Goal: Use online tool/utility: Utilize a website feature to perform a specific function

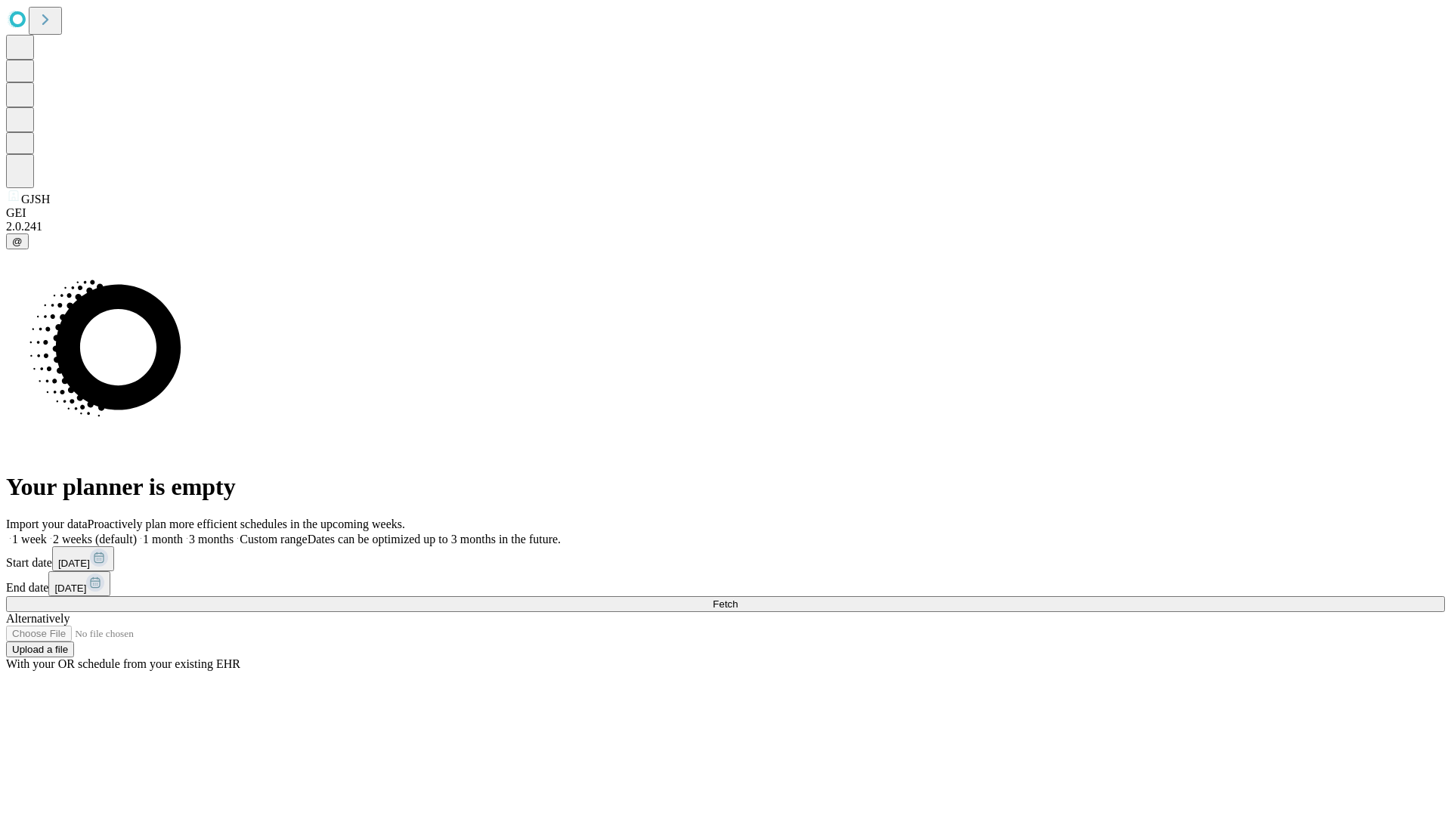
click at [738, 599] on span "Fetch" at bounding box center [725, 604] width 25 height 11
